Goal: Task Accomplishment & Management: Use online tool/utility

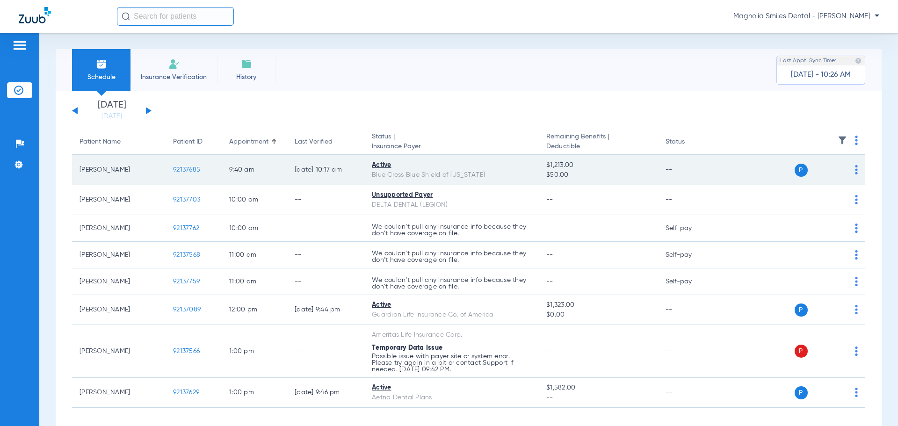
click at [188, 171] on span "92137685" at bounding box center [186, 169] width 27 height 7
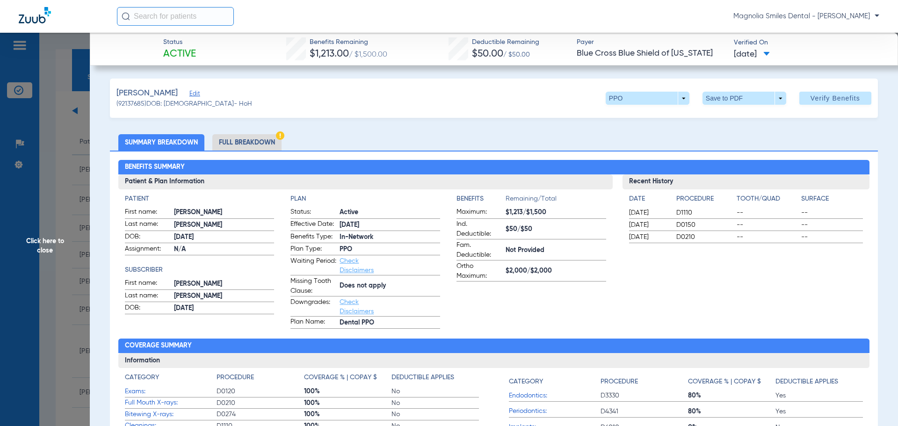
click at [23, 43] on span "Click here to close" at bounding box center [45, 246] width 90 height 426
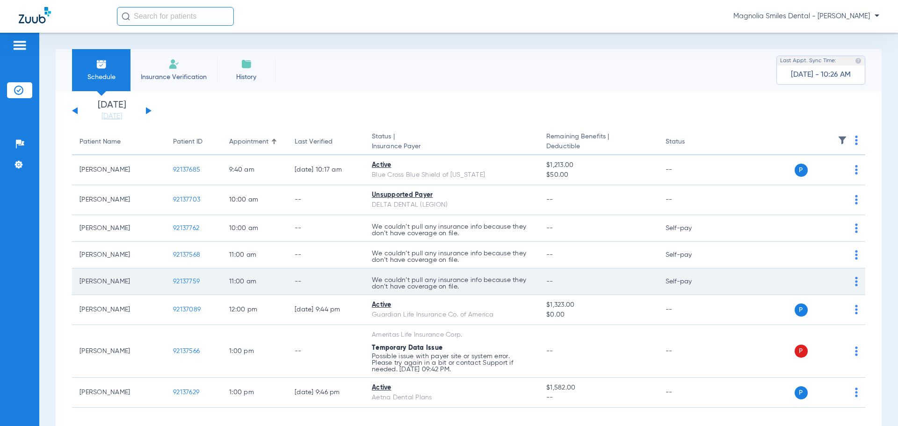
click at [194, 285] on span "92137759" at bounding box center [186, 281] width 27 height 7
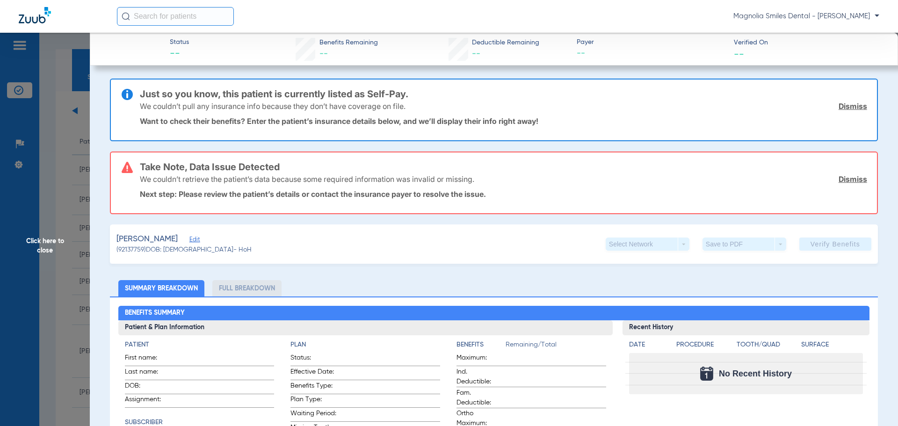
click at [52, 133] on span "Click here to close" at bounding box center [45, 246] width 90 height 426
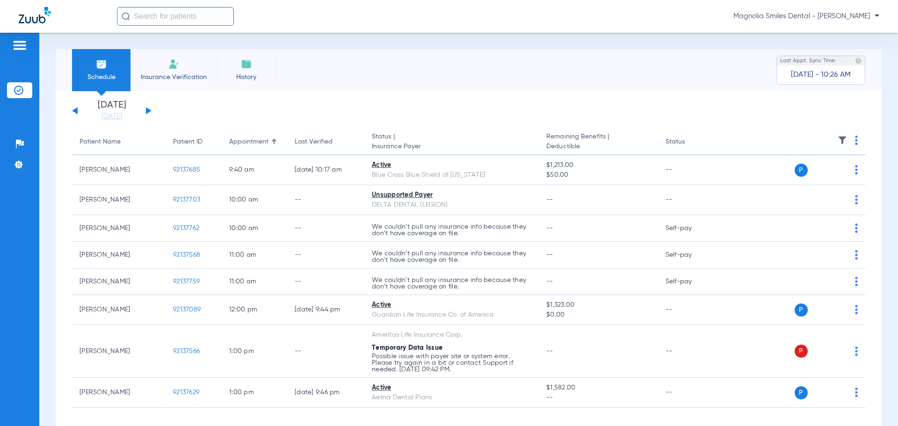
click at [171, 73] on span "Insurance Verification" at bounding box center [173, 76] width 72 height 9
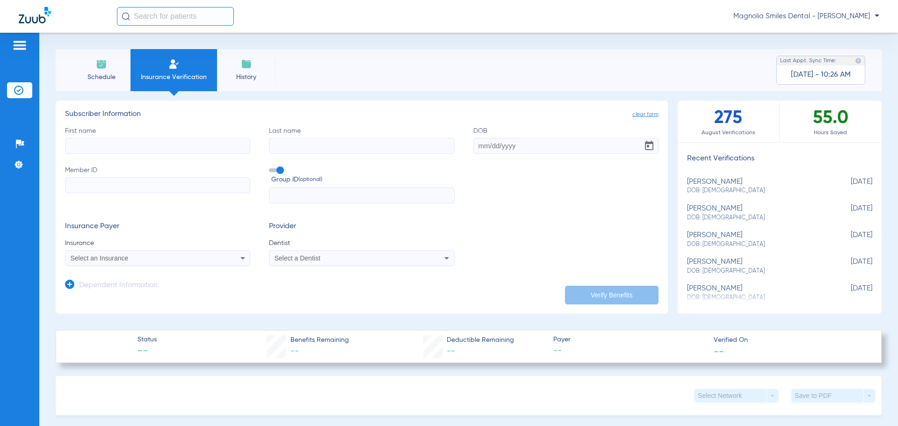
click at [445, 254] on icon at bounding box center [446, 257] width 11 height 11
type input "h"
type input "[PERSON_NAME]"
click at [502, 236] on div at bounding box center [449, 213] width 898 height 426
click at [240, 258] on icon at bounding box center [242, 258] width 5 height 2
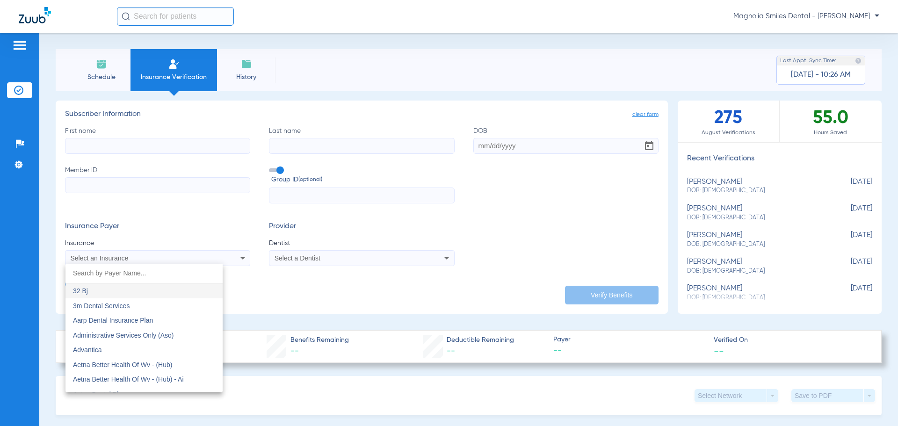
click at [239, 258] on div at bounding box center [449, 213] width 898 height 426
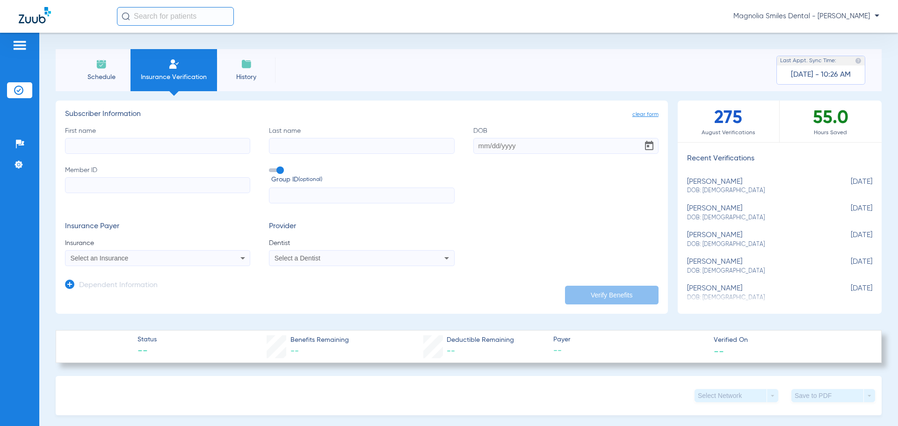
click at [445, 256] on icon at bounding box center [446, 257] width 11 height 11
click at [104, 73] on div at bounding box center [449, 213] width 898 height 426
click at [97, 64] on img at bounding box center [101, 63] width 11 height 11
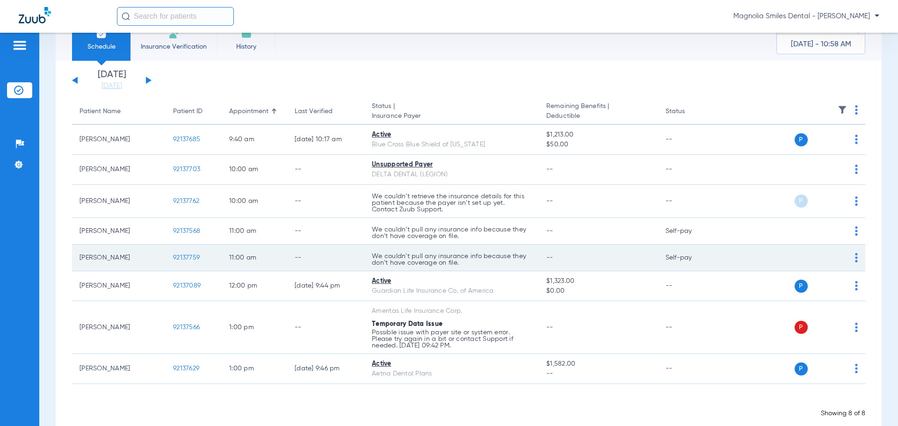
scroll to position [47, 0]
